Goal: Check status: Check status

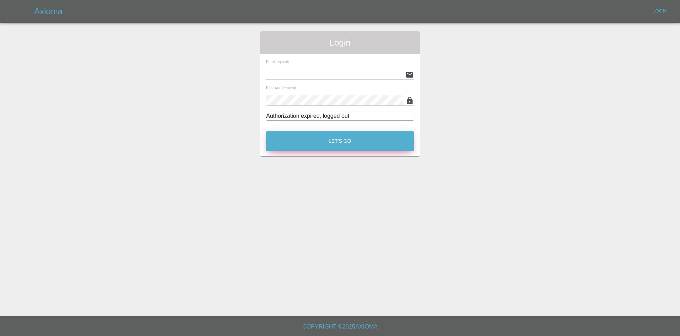
type input "[EMAIL_ADDRESS][DOMAIN_NAME]"
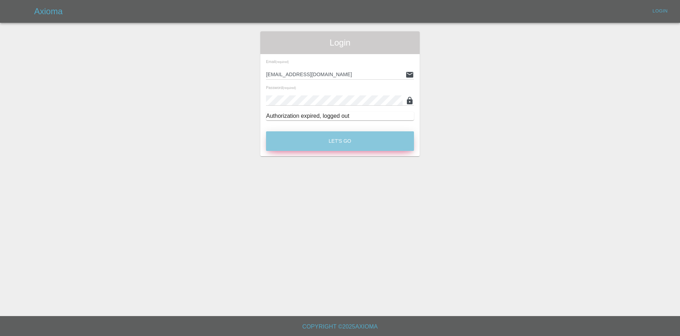
click at [327, 141] on button "Let's Go" at bounding box center [340, 141] width 148 height 20
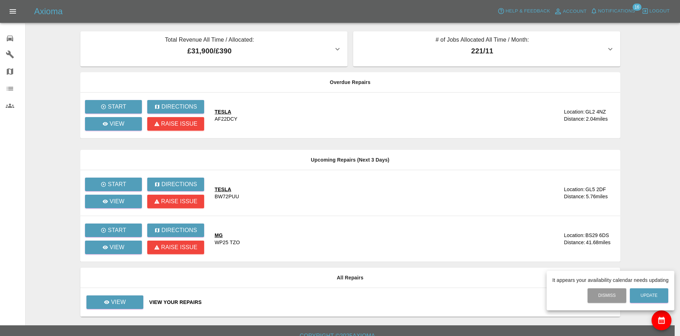
click at [8, 90] on div at bounding box center [340, 168] width 680 height 336
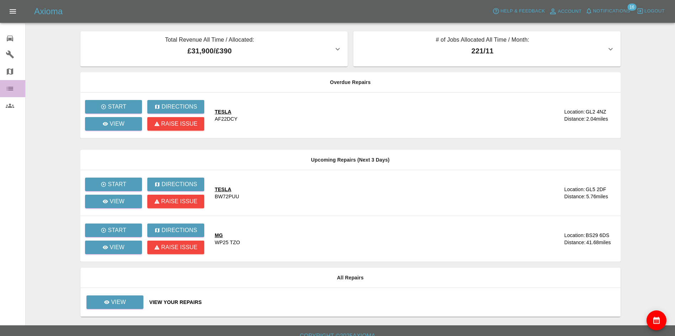
click at [9, 87] on icon at bounding box center [10, 89] width 6 height 4
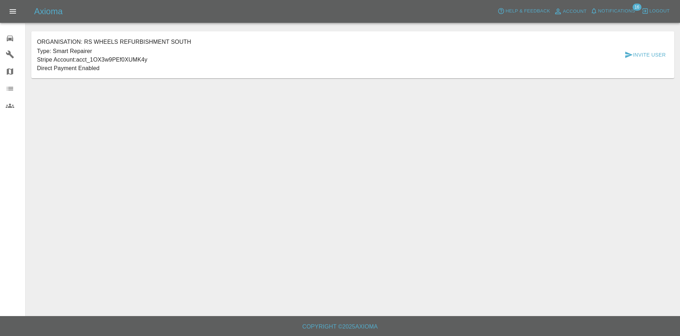
click at [12, 37] on icon at bounding box center [10, 38] width 9 height 9
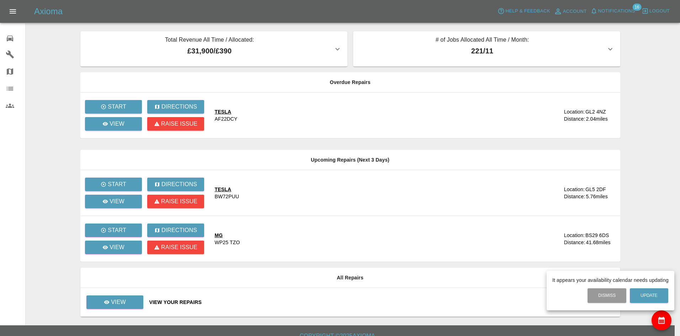
click at [9, 55] on div at bounding box center [340, 168] width 680 height 336
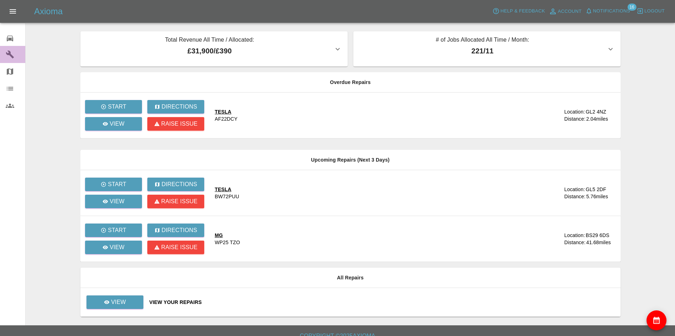
click at [10, 53] on icon at bounding box center [10, 55] width 8 height 8
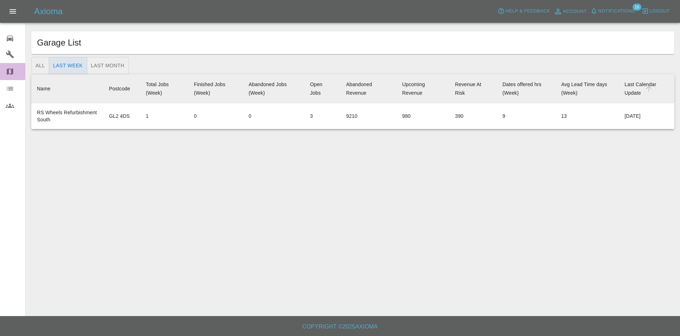
click at [12, 71] on icon at bounding box center [10, 71] width 6 height 6
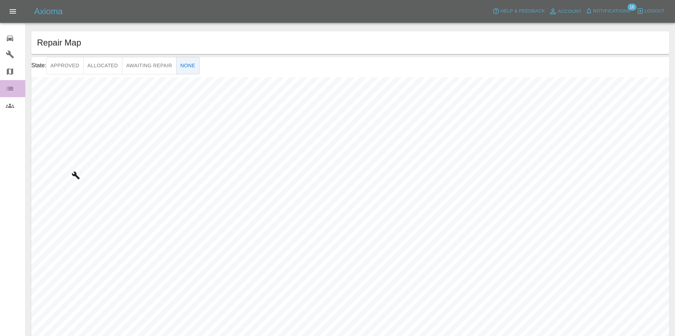
click at [12, 84] on icon at bounding box center [10, 88] width 9 height 9
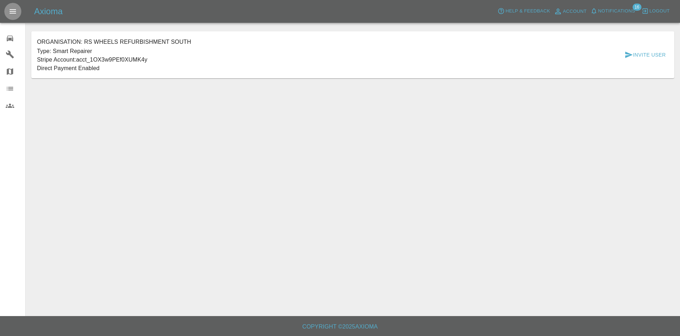
click at [12, 11] on icon "Open drawer" at bounding box center [13, 11] width 9 height 9
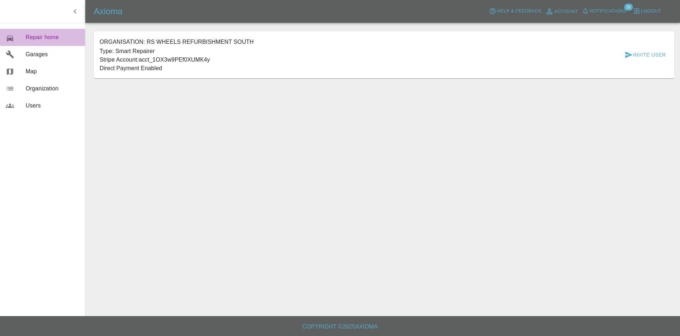
click at [34, 37] on span "Repair home" at bounding box center [53, 37] width 54 height 9
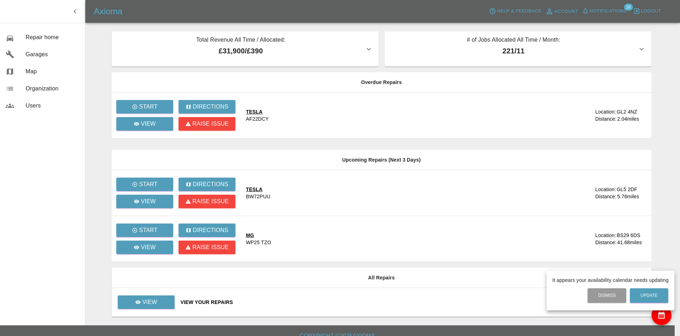
click at [153, 297] on div at bounding box center [340, 168] width 680 height 336
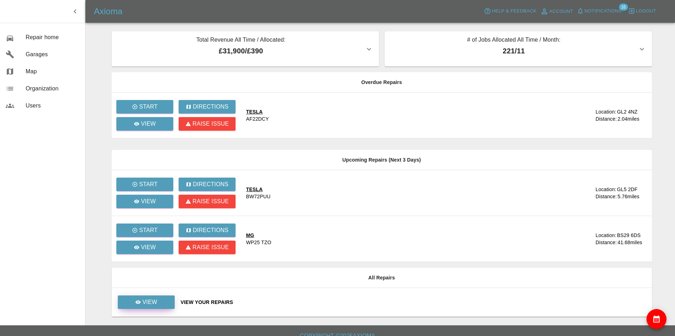
click at [156, 301] on p "View" at bounding box center [149, 302] width 15 height 9
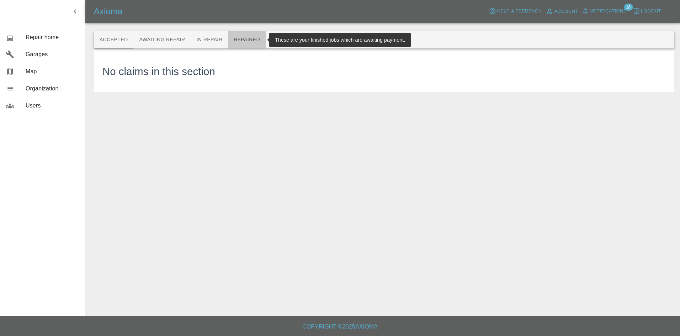
click at [248, 38] on button "Repaired" at bounding box center [247, 39] width 38 height 17
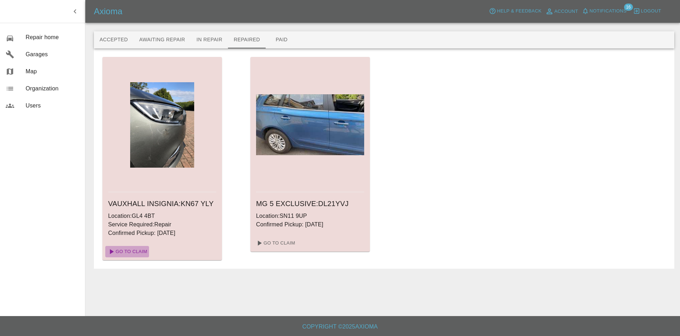
click at [135, 252] on link "Go To Claim" at bounding box center [127, 251] width 44 height 11
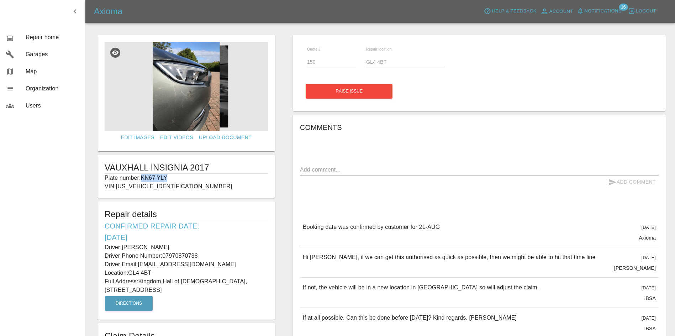
drag, startPoint x: 143, startPoint y: 175, endPoint x: 169, endPoint y: 176, distance: 26.0
click at [169, 176] on p "Plate number: KN67 YLY" at bounding box center [186, 178] width 163 height 9
copy p "KN67 YLY"
click at [365, 69] on div "Quote £ 150 Repair location GL4 4BT" at bounding box center [479, 60] width 355 height 26
click at [516, 104] on div "Quote £ 150 Repair location GL4 4BT Raise issue" at bounding box center [479, 73] width 373 height 76
